Goal: Task Accomplishment & Management: Manage account settings

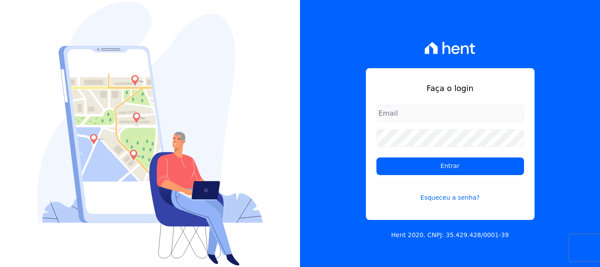
click at [412, 112] on input "email" at bounding box center [450, 114] width 148 height 18
type input "financ.junco@gmail.com"
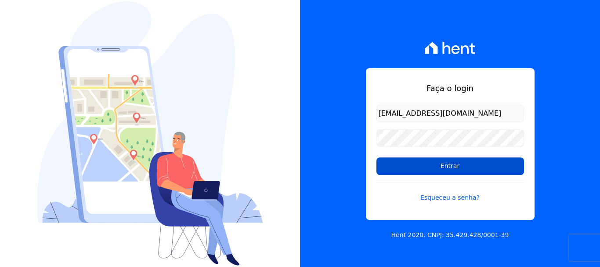
click at [447, 168] on input "Entrar" at bounding box center [450, 166] width 148 height 18
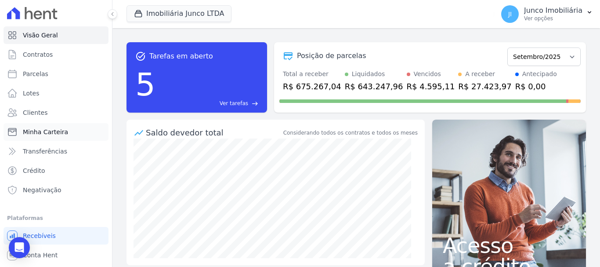
click at [51, 130] on span "Minha Carteira" at bounding box center [45, 131] width 45 height 9
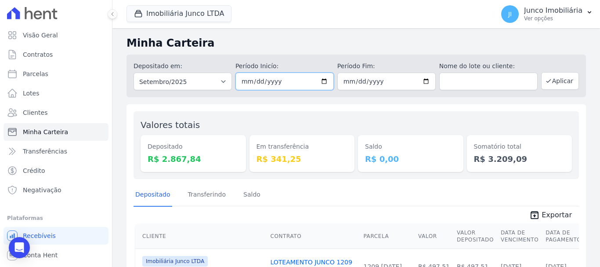
click at [322, 79] on input "2025-09-01" at bounding box center [284, 81] width 98 height 18
type input "[DATE]"
click at [424, 80] on input "2025-09-30" at bounding box center [386, 81] width 98 height 18
type input "[DATE]"
click at [551, 80] on button "Aplicar" at bounding box center [560, 81] width 38 height 18
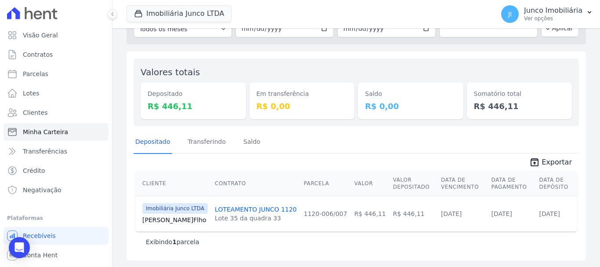
scroll to position [53, 0]
click at [560, 162] on span "Exportar" at bounding box center [557, 161] width 30 height 11
